Goal: Task Accomplishment & Management: Use online tool/utility

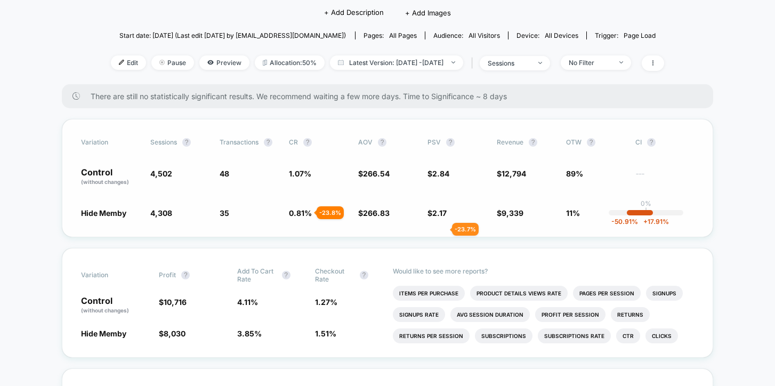
scroll to position [96, 0]
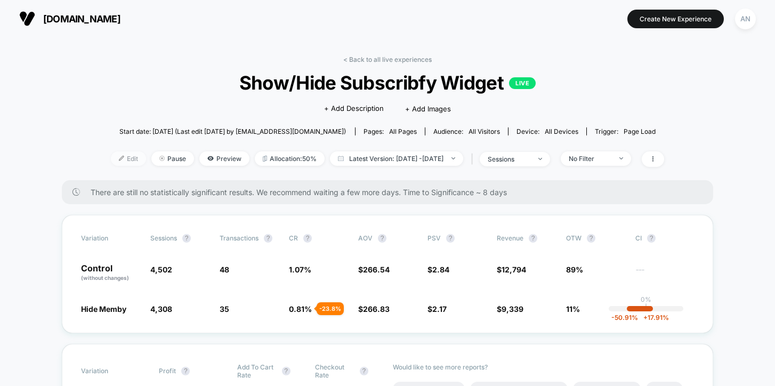
click at [124, 158] on div at bounding box center [125, 158] width 3 height 1
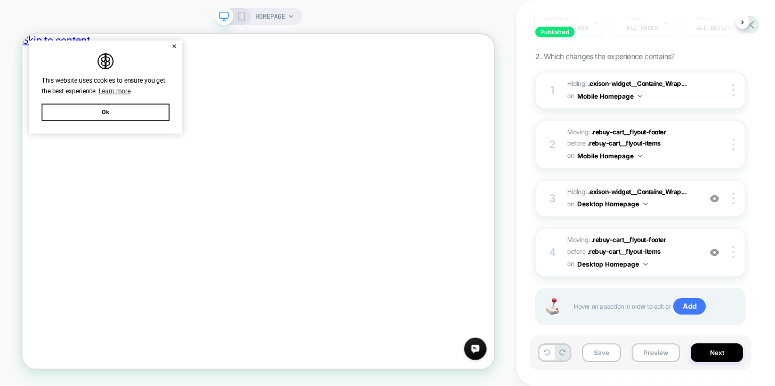
scroll to position [132, 0]
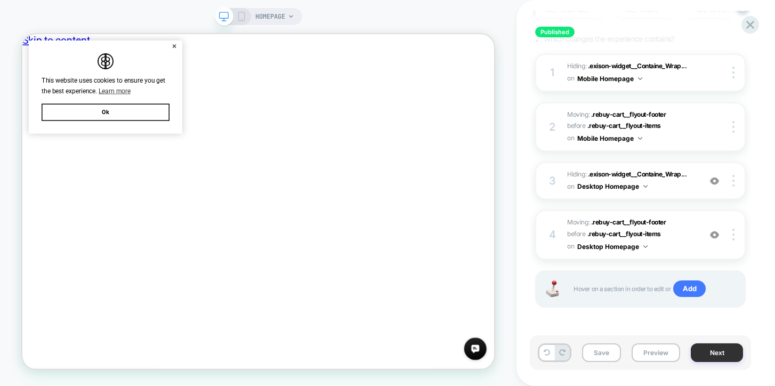
click at [723, 356] on button "Next" at bounding box center [717, 352] width 52 height 19
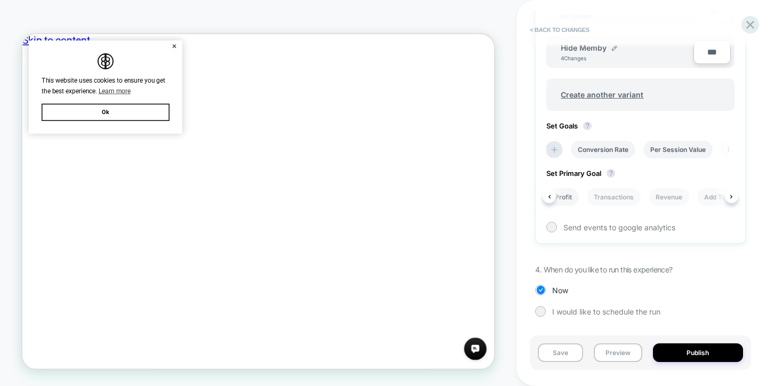
scroll to position [0, 149]
click at [672, 196] on li "Revenue" at bounding box center [668, 197] width 41 height 18
click at [694, 355] on button "Publish" at bounding box center [698, 352] width 90 height 19
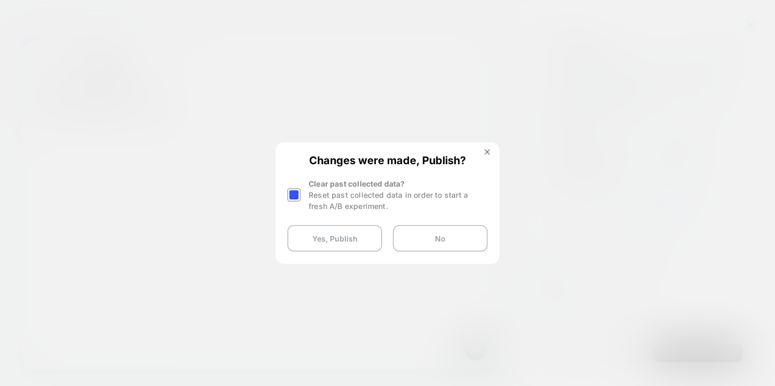
click at [296, 192] on div at bounding box center [293, 194] width 13 height 13
click at [338, 234] on button "Yes, Publish" at bounding box center [334, 238] width 95 height 27
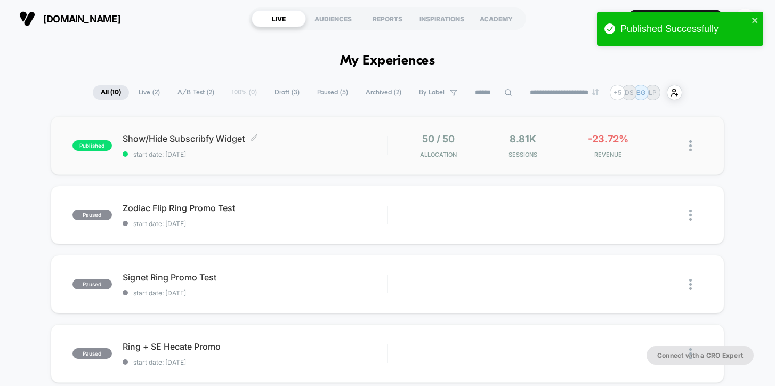
click at [329, 144] on div "Show/Hide Subscribfy Widget Click to edit experience details Click to edit expe…" at bounding box center [255, 145] width 265 height 25
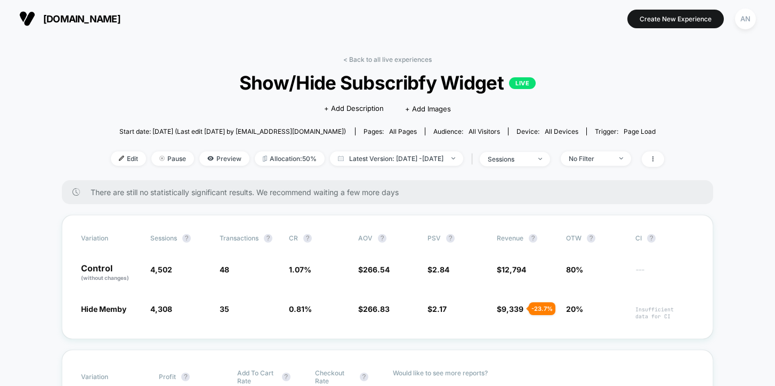
drag, startPoint x: 287, startPoint y: 55, endPoint x: 336, endPoint y: 40, distance: 50.9
click at [287, 55] on div "< Back to all live experiences Show/Hide Subscribfy Widget LIVE Click to edit e…" at bounding box center [387, 117] width 553 height 125
